Goal: Book appointment/travel/reservation

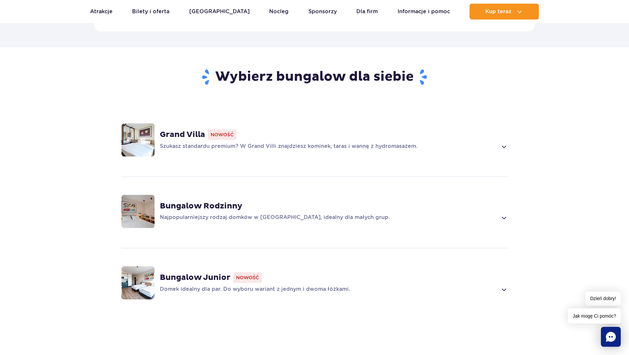
scroll to position [430, 0]
click at [509, 139] on div "Grand Villa Nowość Szukasz standardu premium? W Grand Villi znajdziesz kominek,…" at bounding box center [315, 139] width 424 height 70
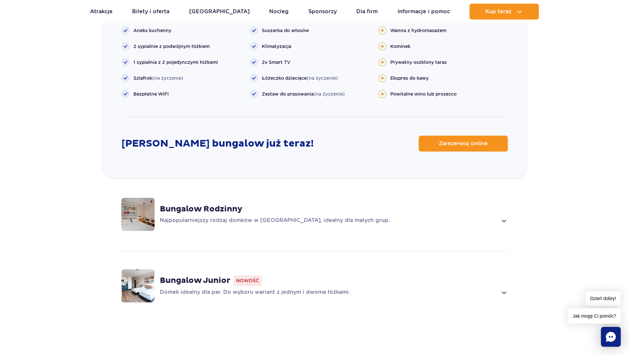
scroll to position [823, 0]
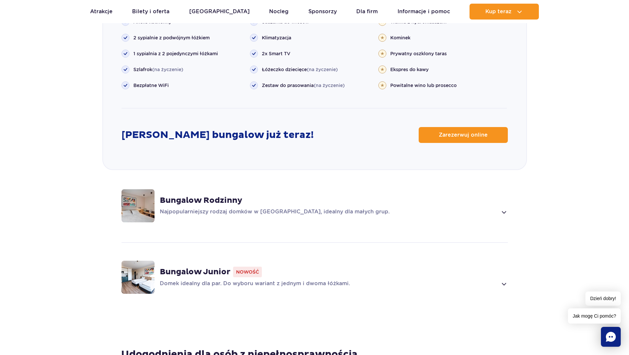
click at [502, 208] on span at bounding box center [504, 212] width 8 height 8
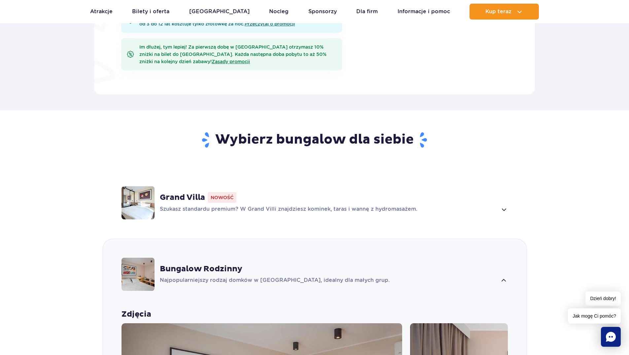
click at [479, 205] on p "Szukasz standardu premium? W Grand Villi znajdziesz kominek, taras i wannę z hy…" at bounding box center [329, 209] width 338 height 8
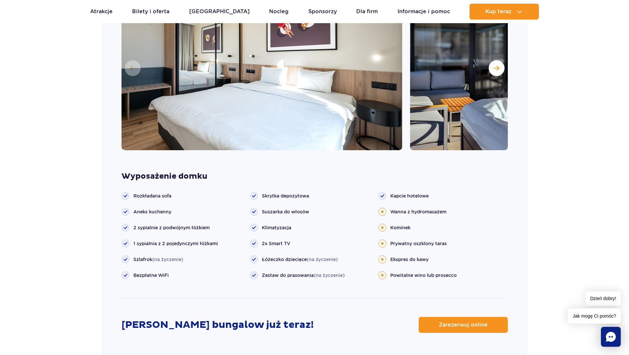
scroll to position [692, 0]
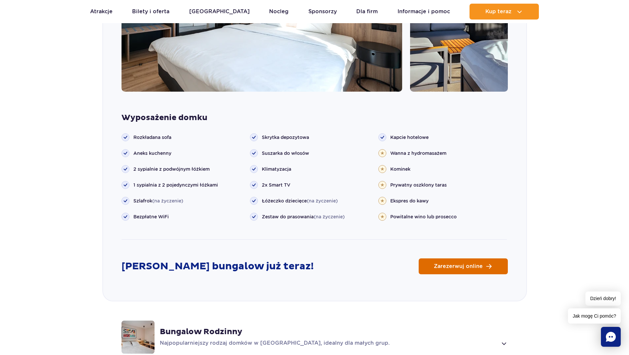
click at [462, 259] on link "Zarezerwuj online" at bounding box center [463, 266] width 89 height 16
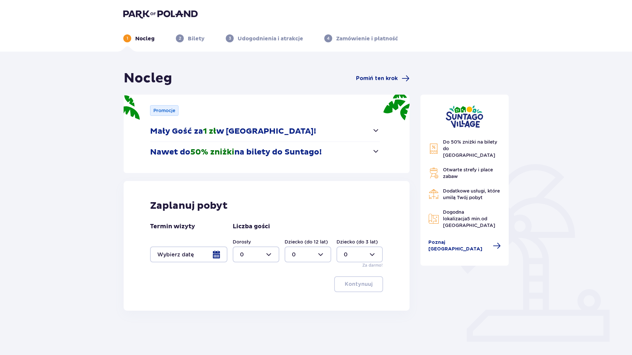
click at [267, 254] on div at bounding box center [256, 254] width 47 height 16
click at [246, 287] on div "1" at bounding box center [256, 287] width 32 height 7
type input "1"
click at [197, 252] on div at bounding box center [188, 254] width 77 height 16
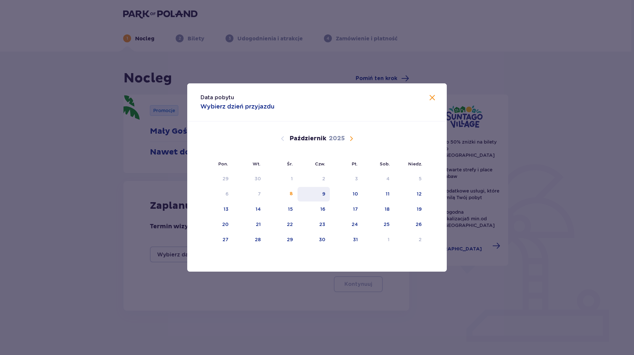
click at [325, 195] on div "9" at bounding box center [323, 193] width 3 height 7
click at [339, 195] on div "10" at bounding box center [346, 194] width 33 height 15
type input "09.10.25 - 10.10.25"
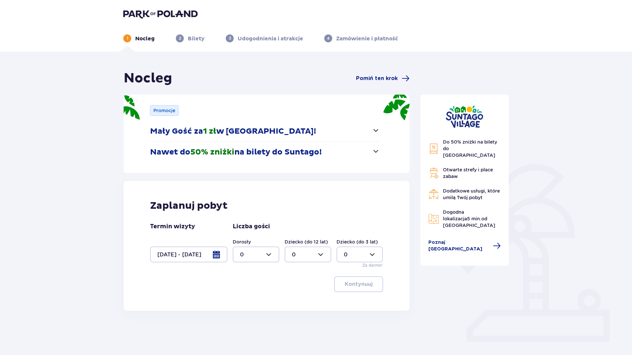
click at [263, 254] on div at bounding box center [256, 254] width 47 height 16
click at [256, 285] on div "1" at bounding box center [256, 287] width 32 height 7
click at [357, 284] on p "Kontynuuj" at bounding box center [359, 283] width 28 height 7
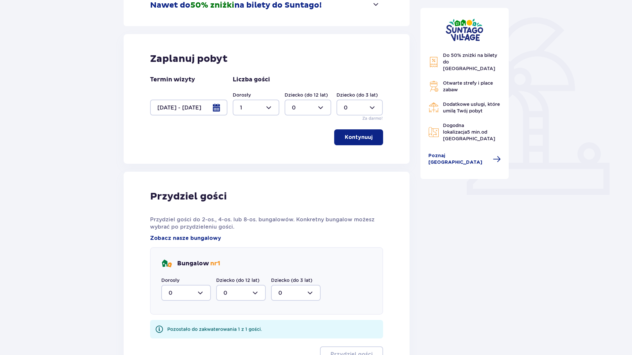
scroll to position [146, 0]
click at [256, 111] on div at bounding box center [256, 108] width 47 height 16
click at [248, 155] on div "2" at bounding box center [256, 155] width 32 height 7
type input "2"
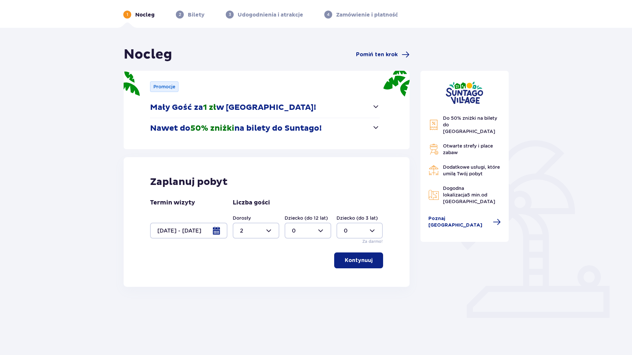
click at [358, 260] on p "Kontynuuj" at bounding box center [359, 259] width 28 height 7
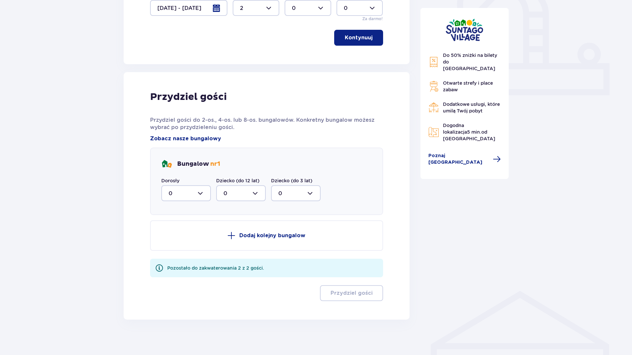
scroll to position [250, 0]
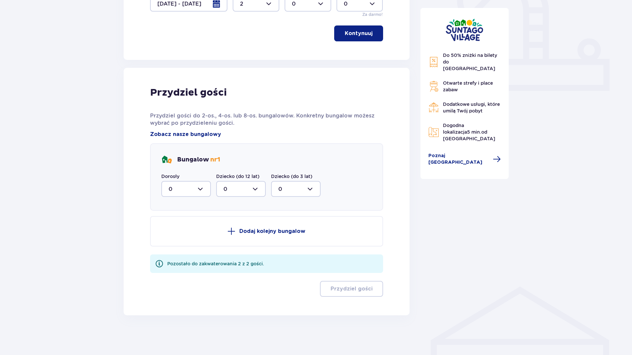
click at [197, 192] on div at bounding box center [186, 189] width 50 height 16
click at [179, 240] on div "2" at bounding box center [186, 236] width 35 height 7
type input "2"
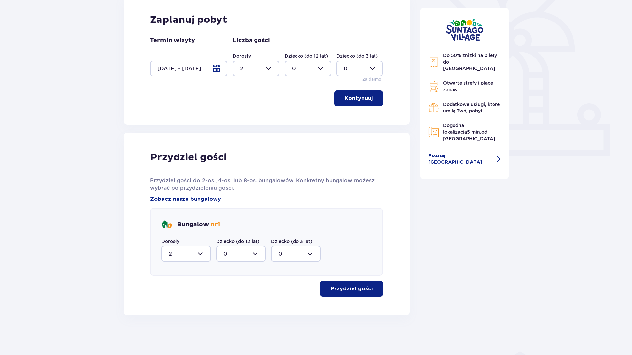
click at [358, 286] on p "Przydziel gości" at bounding box center [351, 288] width 42 height 7
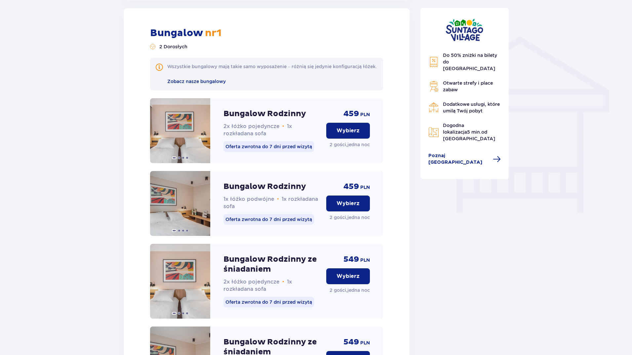
scroll to position [501, 0]
click at [501, 223] on div "Do 50% zniżki na bilety do parku Suntago Otwarte strefy i place zabaw Dodatkowe…" at bounding box center [464, 78] width 99 height 1018
click at [70, 120] on div "Nocleg Pomiń ten krok Promocje Mały Gość za 1 zł w Suntago Village! Noc za złot…" at bounding box center [316, 89] width 632 height 1076
